Goal: Task Accomplishment & Management: Manage account settings

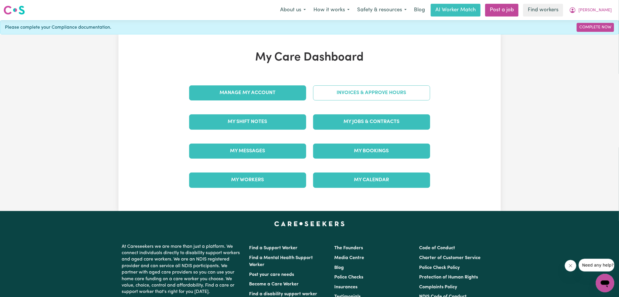
click at [394, 95] on link "Invoices & Approve Hours" at bounding box center [371, 92] width 117 height 15
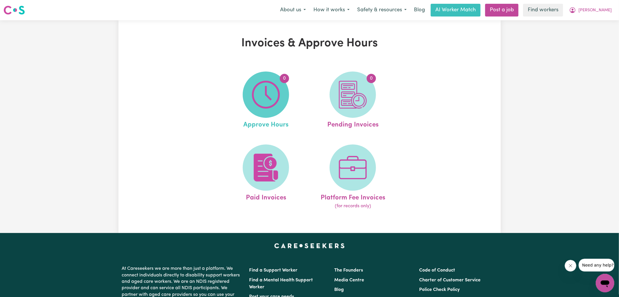
click at [284, 100] on span "0" at bounding box center [266, 95] width 46 height 46
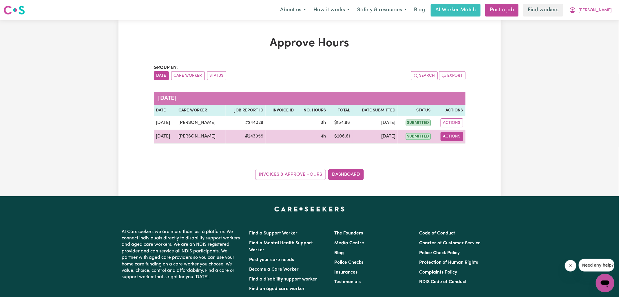
click at [454, 135] on button "Actions" at bounding box center [452, 136] width 23 height 9
click at [456, 145] on link "View Job Report" at bounding box center [467, 150] width 50 height 12
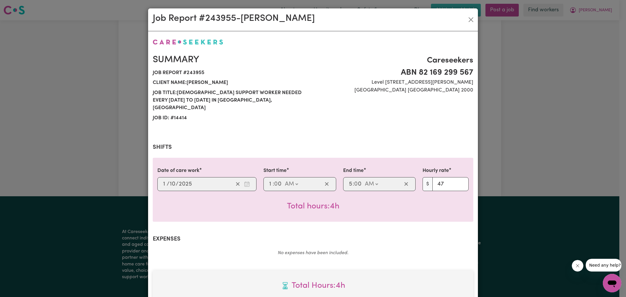
scroll to position [156, 0]
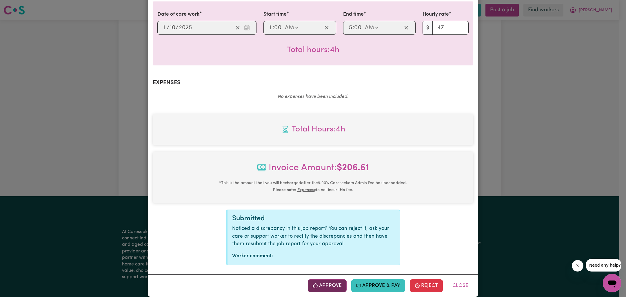
click at [332, 280] on button "Approve" at bounding box center [327, 285] width 39 height 13
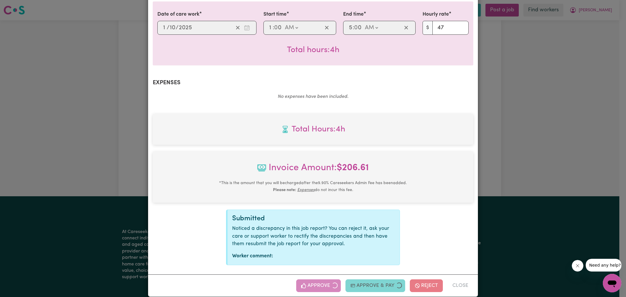
click at [566, 222] on div "Job Report # 243955 - [PERSON_NAME] Summary Job report # 243955 Client name: [P…" at bounding box center [313, 148] width 626 height 297
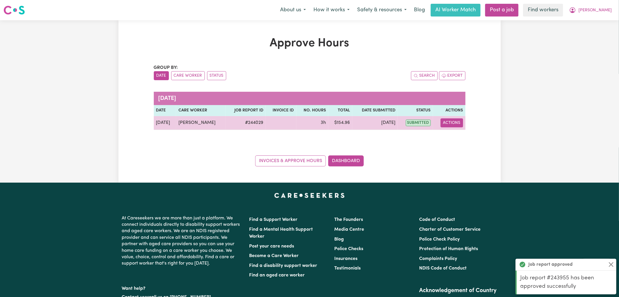
click at [453, 124] on button "Actions" at bounding box center [452, 122] width 23 height 9
click at [458, 136] on link "View Job Report" at bounding box center [467, 136] width 50 height 12
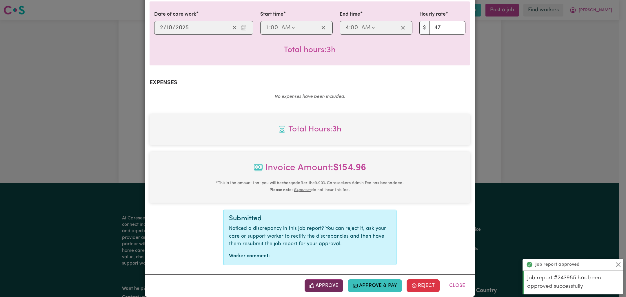
click at [328, 279] on button "Approve" at bounding box center [323, 285] width 39 height 13
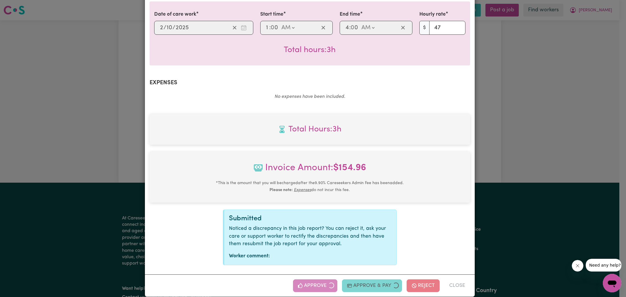
click at [543, 192] on div "Job Report # 244029 - [PERSON_NAME] Summary Job report # 244029 Client name: [P…" at bounding box center [313, 148] width 626 height 297
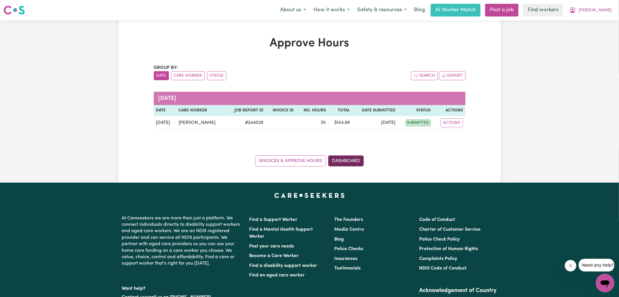
click at [349, 163] on link "Dashboard" at bounding box center [346, 161] width 36 height 11
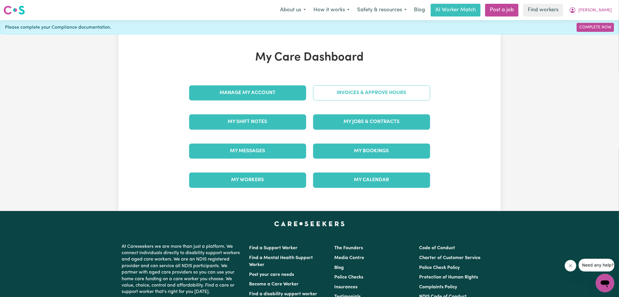
click at [348, 90] on link "Invoices & Approve Hours" at bounding box center [371, 92] width 117 height 15
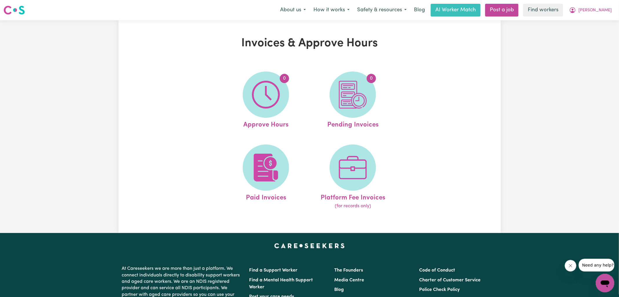
click at [348, 90] on img at bounding box center [353, 95] width 28 height 28
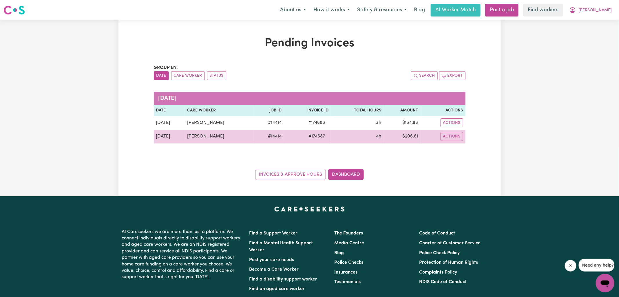
click at [313, 136] on span "# 174687" at bounding box center [316, 136] width 23 height 7
copy span "174687"
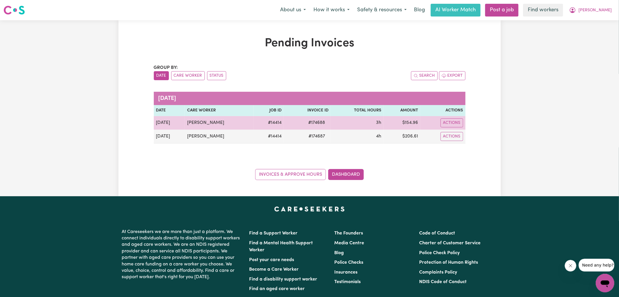
click at [314, 122] on span "# 174688" at bounding box center [317, 122] width 24 height 7
copy span "174688"
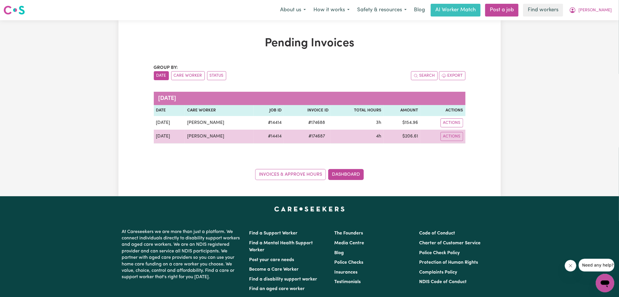
click at [408, 137] on td "$ 206.61" at bounding box center [401, 137] width 37 height 14
copy td "206.61"
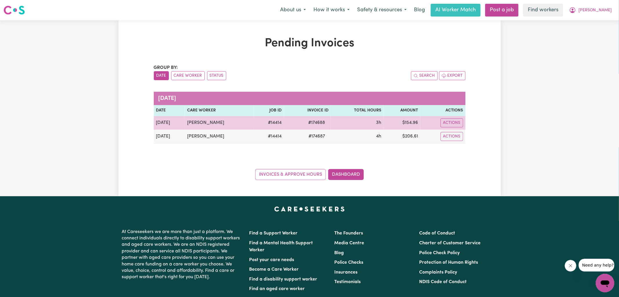
click at [413, 120] on td "$ 154.96" at bounding box center [401, 123] width 37 height 14
copy td "154.96"
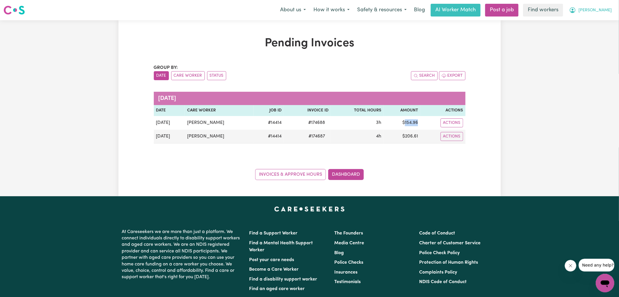
click at [575, 12] on icon "My Account" at bounding box center [573, 10] width 6 height 6
click at [595, 29] on link "Logout" at bounding box center [592, 33] width 46 height 11
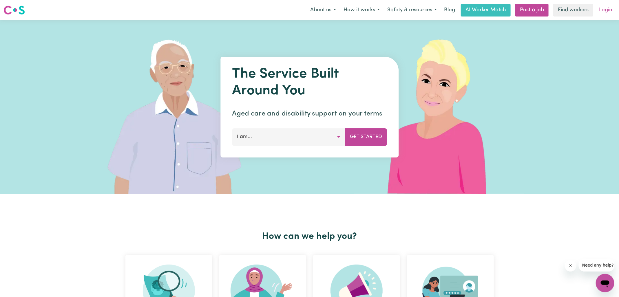
click at [602, 11] on link "Login" at bounding box center [605, 10] width 20 height 13
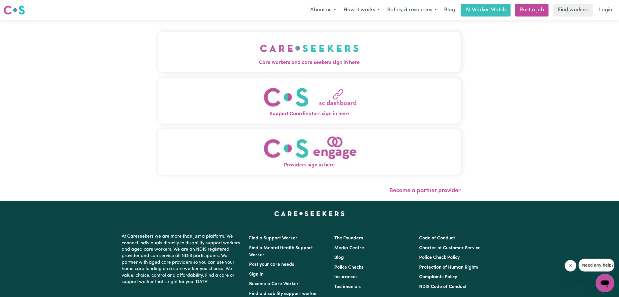
click at [248, 54] on button "Care workers and care seekers sign in here" at bounding box center [309, 52] width 303 height 41
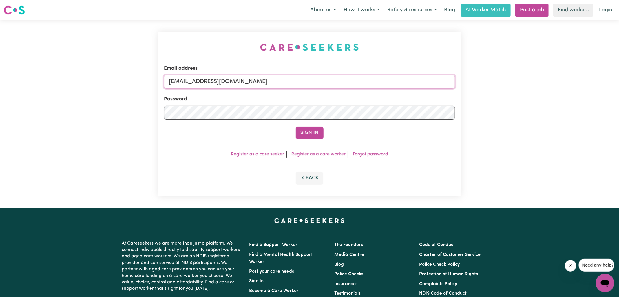
drag, startPoint x: 198, startPoint y: 80, endPoint x: 533, endPoint y: 94, distance: 335.1
click at [533, 96] on div "Email address [EMAIL_ADDRESS][DOMAIN_NAME] Password Sign In Register as a care …" at bounding box center [309, 114] width 619 height 188
type input "[EMAIL_ADDRESS][DOMAIN_NAME]"
click at [296, 127] on button "Sign In" at bounding box center [310, 133] width 28 height 13
